Goal: Transaction & Acquisition: Purchase product/service

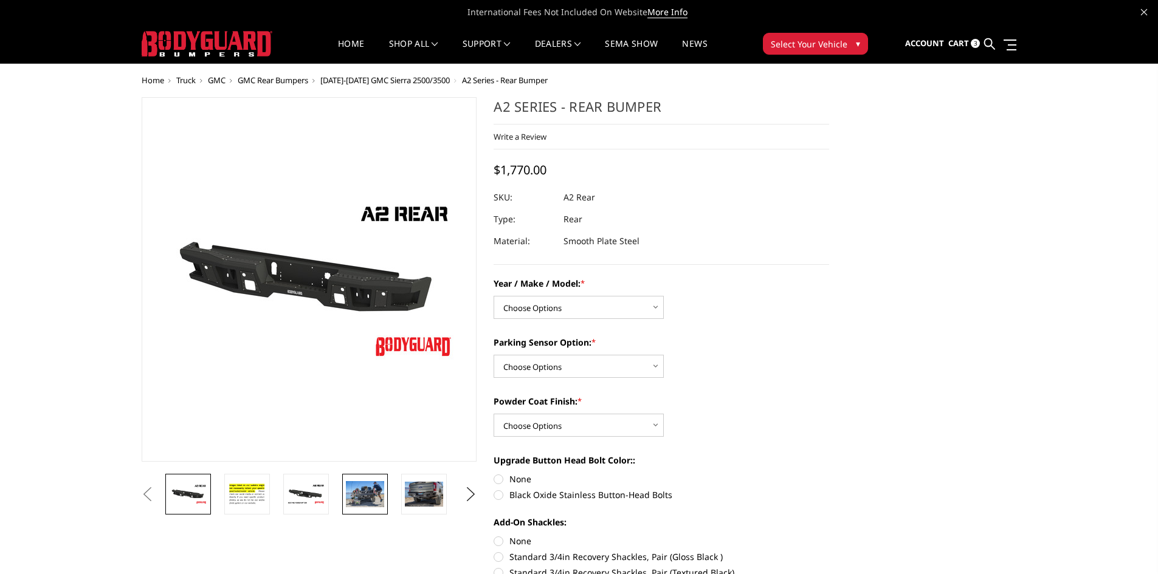
click at [373, 492] on img at bounding box center [365, 494] width 38 height 26
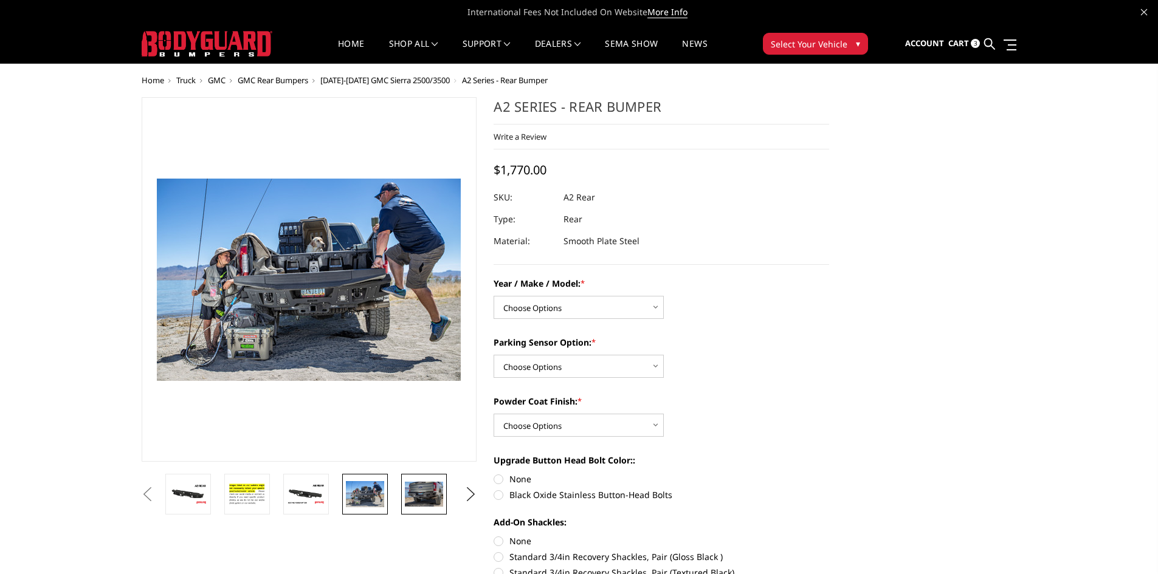
click at [424, 498] on img at bounding box center [424, 494] width 38 height 25
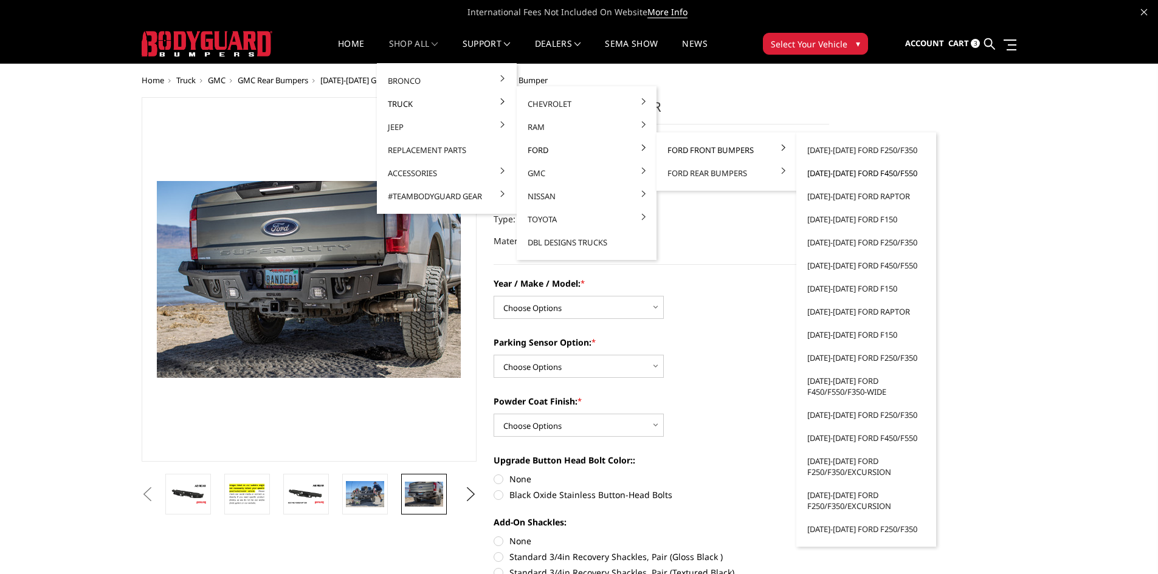
click at [893, 174] on link "[DATE]-[DATE] Ford F450/F550" at bounding box center [866, 173] width 130 height 23
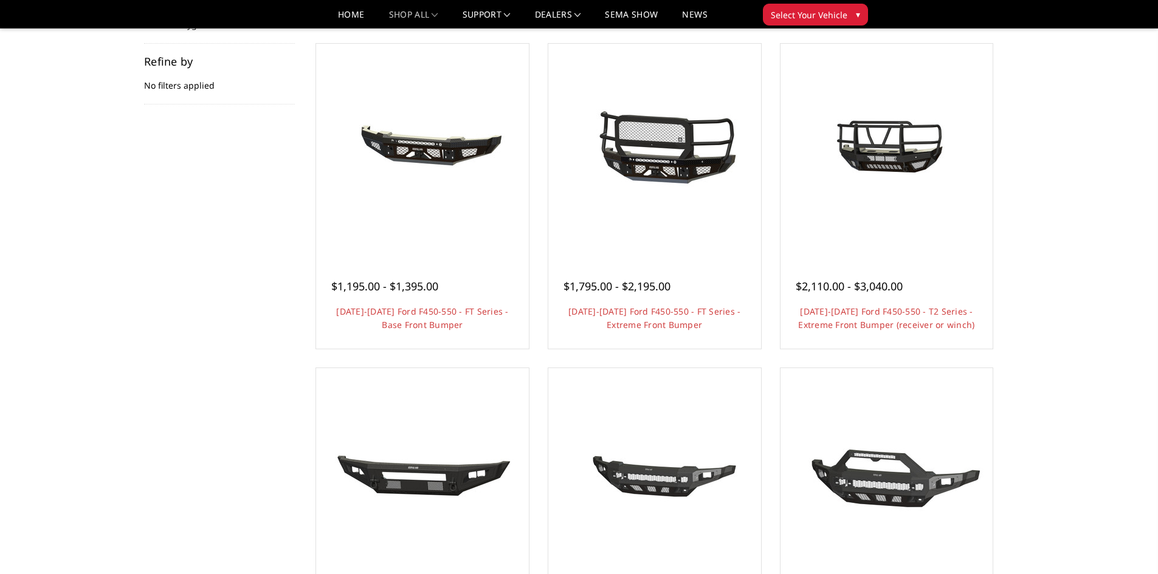
scroll to position [243, 0]
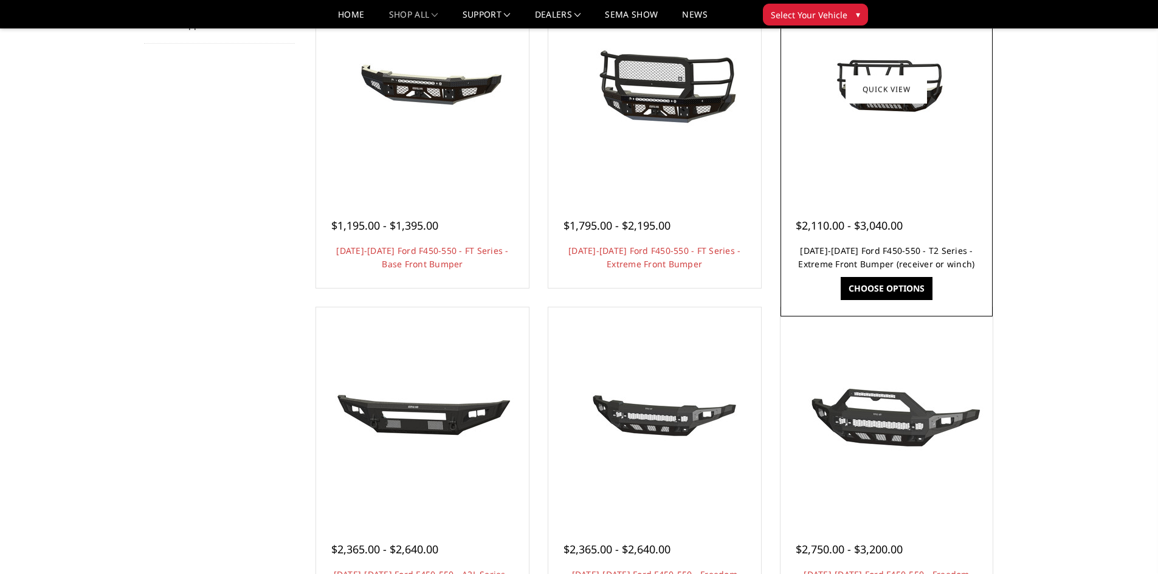
click at [877, 255] on link "[DATE]-[DATE] Ford F450-550 - T2 Series - Extreme Front Bumper (receiver or win…" at bounding box center [886, 257] width 176 height 25
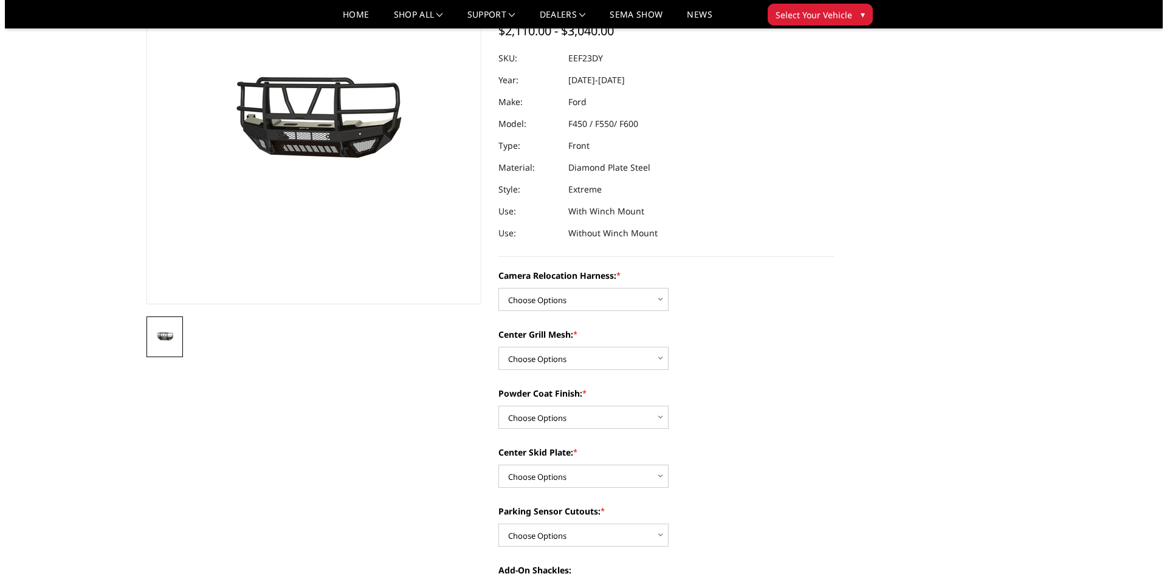
scroll to position [61, 0]
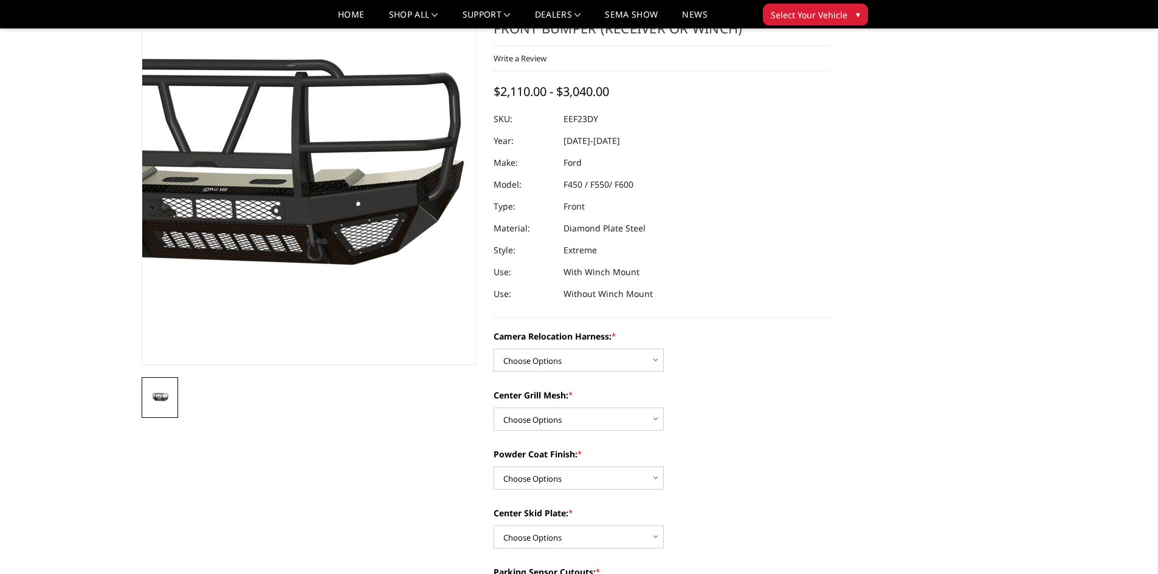
click at [363, 232] on img at bounding box center [240, 174] width 778 height 434
